Goal: Find contact information: Find contact information

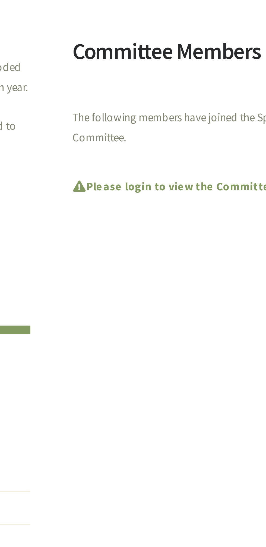
scroll to position [1, 0]
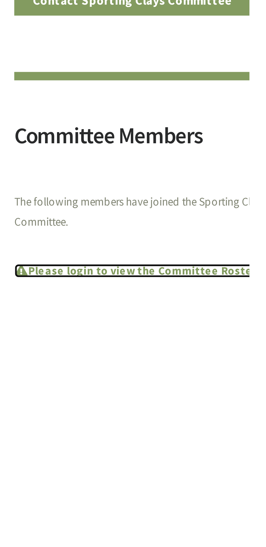
click at [229, 204] on strong "Please login to view the Committee Roster" at bounding box center [229, 206] width 79 height 5
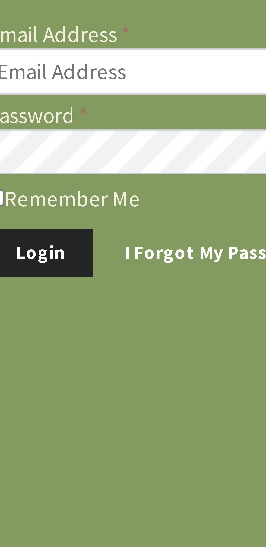
click at [28, 62] on input "Email Address" at bounding box center [49, 65] width 90 height 10
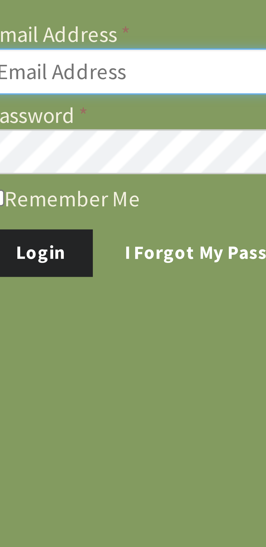
type input "gregmc7478@gmail.com"
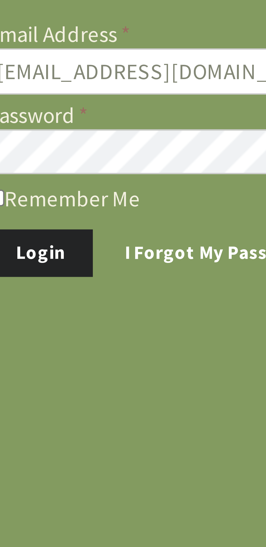
click at [4, 98] on button "Login" at bounding box center [15, 103] width 22 height 10
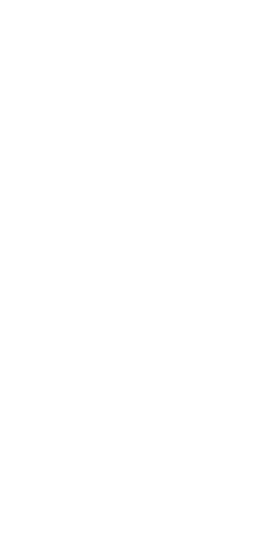
scroll to position [48, 0]
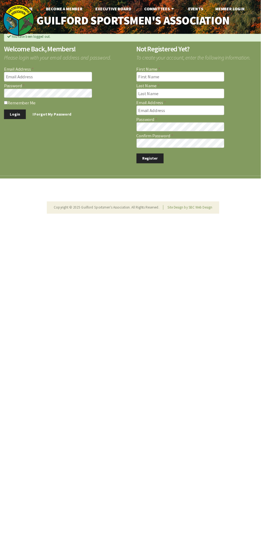
click at [49, 80] on input "Email Address" at bounding box center [49, 78] width 90 height 10
type input "[EMAIL_ADDRESS][DOMAIN_NAME]"
click at [4, 112] on button "Login" at bounding box center [15, 117] width 22 height 10
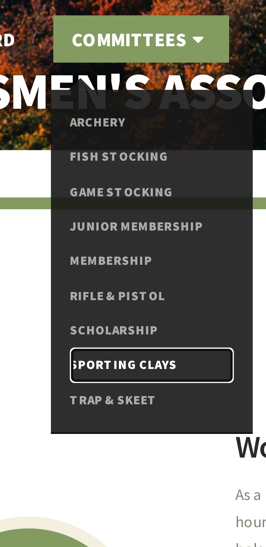
click at [153, 83] on link "Sporting Clays" at bounding box center [165, 84] width 38 height 8
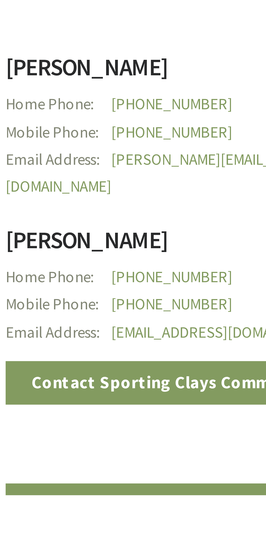
scroll to position [71, 0]
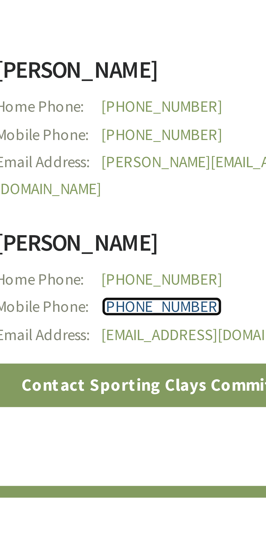
click at [228, 68] on link "[PHONE_NUMBER]" at bounding box center [229, 70] width 28 height 5
